Goal: Task Accomplishment & Management: Use online tool/utility

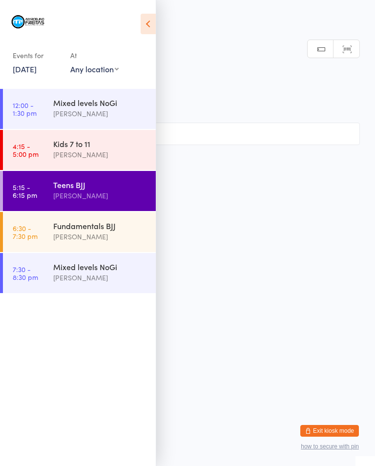
click at [41, 226] on link "6:30 - 7:30 pm Fundamentals [PERSON_NAME]" at bounding box center [79, 232] width 153 height 40
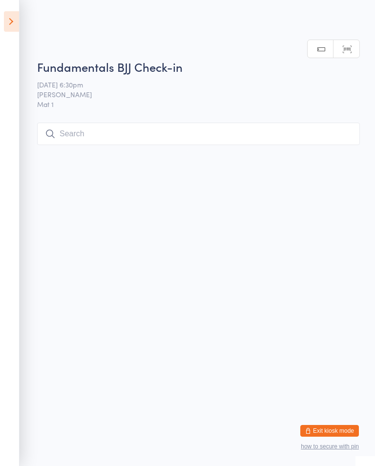
click at [124, 130] on input "search" at bounding box center [198, 134] width 323 height 22
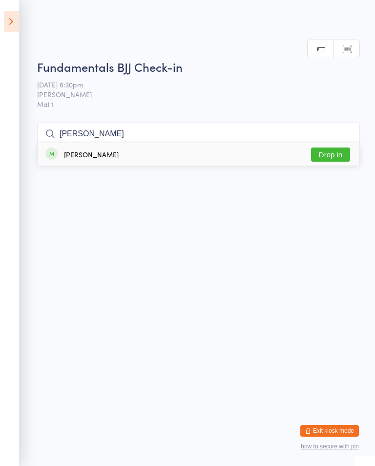
click at [325, 123] on input "[PERSON_NAME]" at bounding box center [198, 134] width 323 height 22
type input "[PERSON_NAME]"
click at [323, 148] on button "Drop in" at bounding box center [330, 155] width 39 height 14
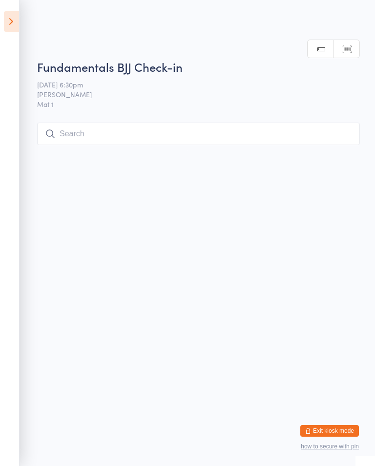
scroll to position [0, 0]
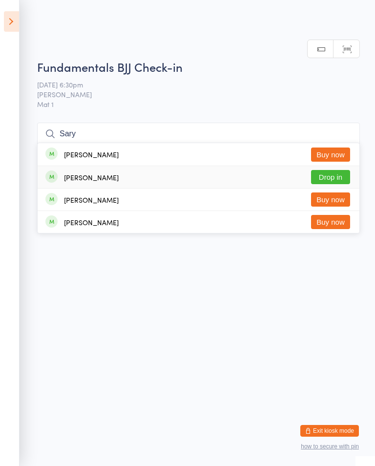
type input "Sary"
click at [347, 177] on button "Drop in" at bounding box center [330, 177] width 39 height 14
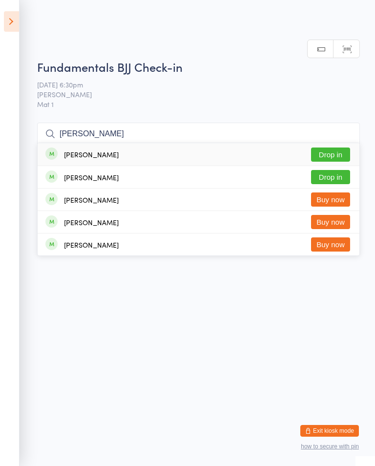
type input "[PERSON_NAME]"
click at [330, 155] on button "Drop in" at bounding box center [330, 155] width 39 height 14
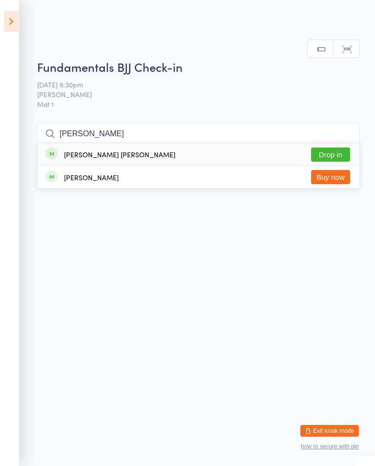
type input "[PERSON_NAME]"
click at [341, 154] on button "Drop in" at bounding box center [330, 155] width 39 height 14
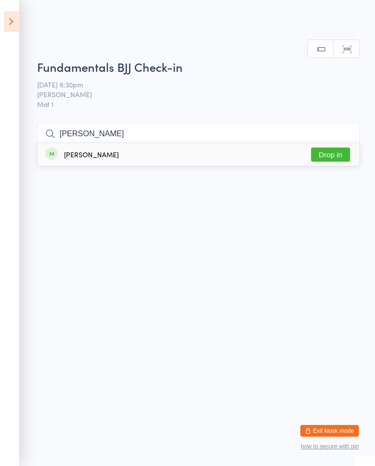
type input "[PERSON_NAME]"
click at [333, 159] on button "Drop in" at bounding box center [330, 155] width 39 height 14
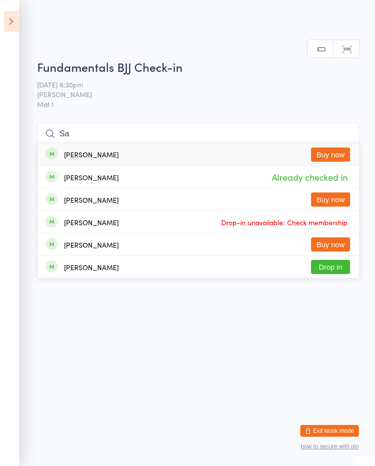
type input "S"
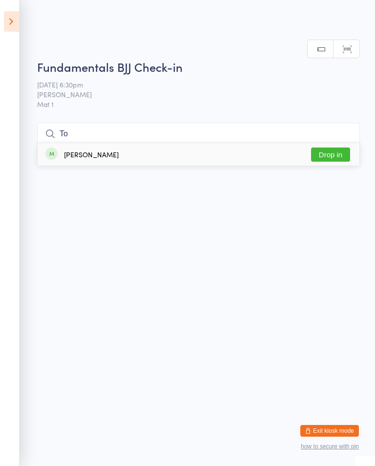
type input "T"
type input "Fun"
type input "[PERSON_NAME]"
click at [340, 150] on button "Drop in" at bounding box center [330, 155] width 39 height 14
type input "Vie"
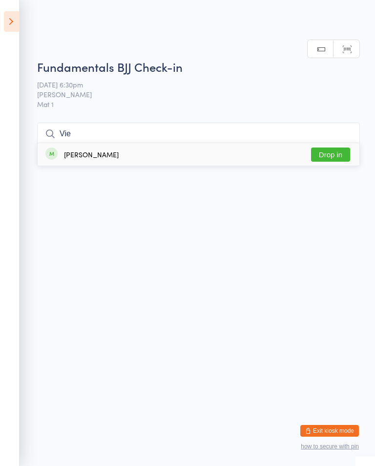
click at [339, 160] on button "Drop in" at bounding box center [330, 155] width 39 height 14
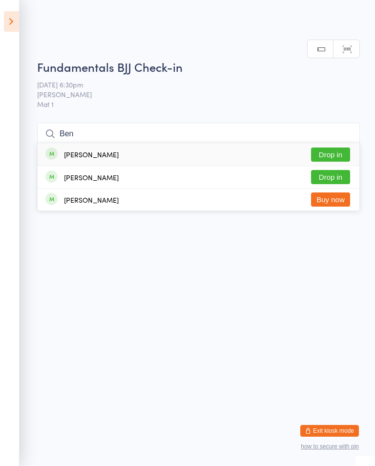
type input "Ben"
click at [329, 174] on button "Drop in" at bounding box center [330, 177] width 39 height 14
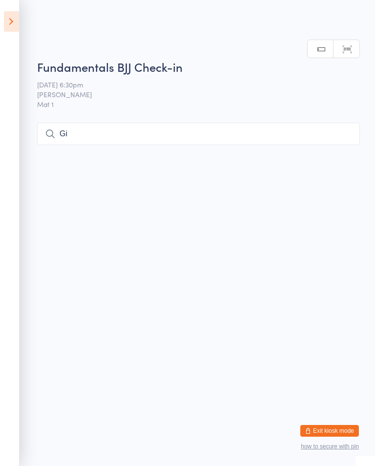
type input "G"
